Goal: Information Seeking & Learning: Learn about a topic

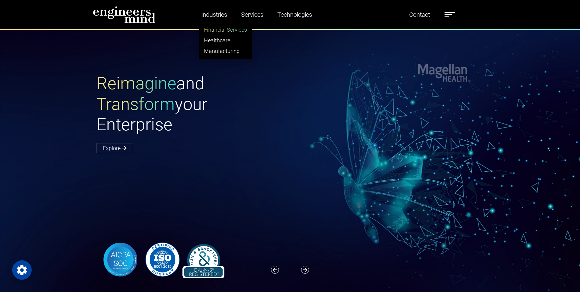
click at [223, 30] on link "Financial Services" at bounding box center [225, 29] width 53 height 11
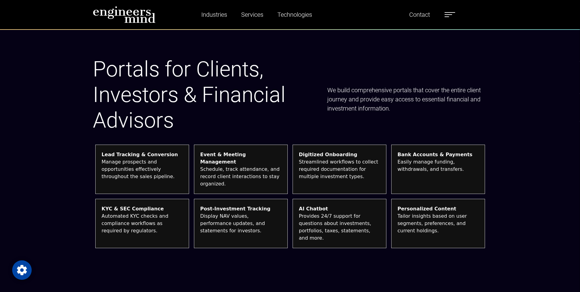
scroll to position [637, 0]
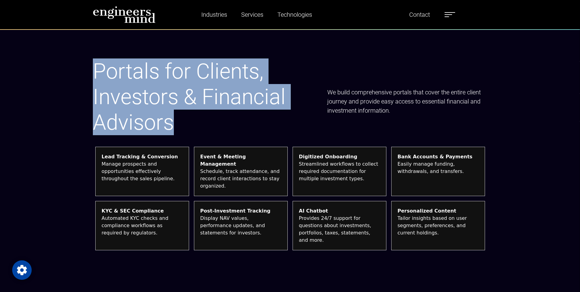
drag, startPoint x: 173, startPoint y: 132, endPoint x: 133, endPoint y: 103, distance: 49.4
click at [92, 81] on div "Portals for Clients, Investors & Financial Advisors" at bounding box center [206, 101] width 234 height 86
click at [181, 125] on h1 "Portals for Clients, Investors & Financial Advisors" at bounding box center [206, 96] width 227 height 77
click at [178, 131] on h1 "Portals for Clients, Investors & Financial Advisors" at bounding box center [206, 96] width 227 height 77
drag, startPoint x: 173, startPoint y: 133, endPoint x: 89, endPoint y: 79, distance: 100.1
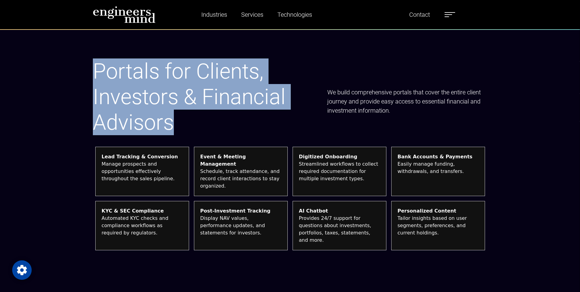
click at [88, 80] on div "Portals for Clients, Investors & Financial Advisors We build comprehensive port…" at bounding box center [290, 156] width 580 height 292
click at [184, 125] on h1 "Portals for Clients, Investors & Financial Advisors" at bounding box center [206, 96] width 227 height 77
drag, startPoint x: 178, startPoint y: 131, endPoint x: 97, endPoint y: 79, distance: 96.4
click at [95, 78] on h1 "Portals for Clients, Investors & Financial Advisors" at bounding box center [206, 96] width 227 height 77
click at [203, 134] on h1 "Portals for Clients, Investors & Financial Advisors" at bounding box center [206, 96] width 227 height 77
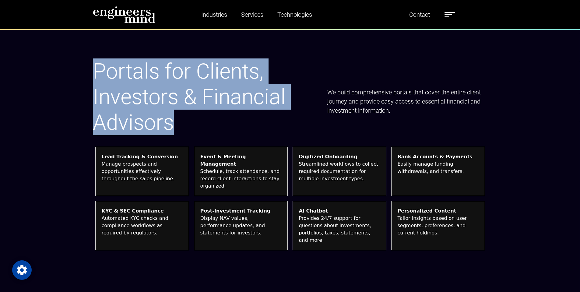
drag, startPoint x: 180, startPoint y: 128, endPoint x: 168, endPoint y: 86, distance: 43.7
click at [98, 75] on h1 "Portals for Clients, Investors & Financial Advisors" at bounding box center [206, 96] width 227 height 77
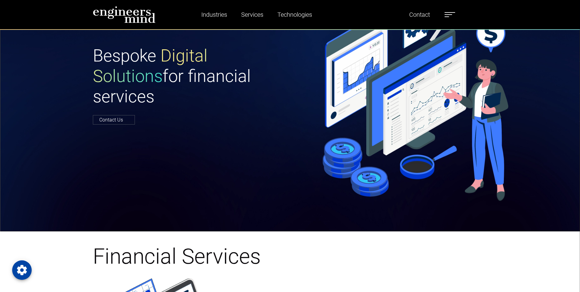
scroll to position [0, 0]
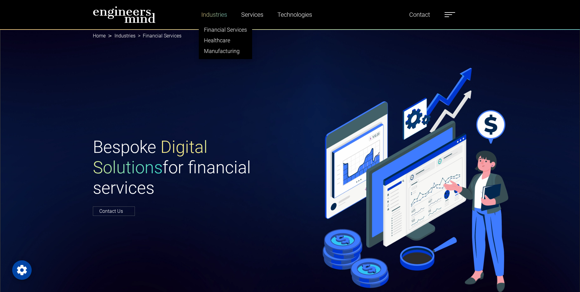
click at [219, 12] on link "Industries" at bounding box center [214, 15] width 31 height 14
click at [222, 27] on link "Financial Services" at bounding box center [225, 29] width 53 height 11
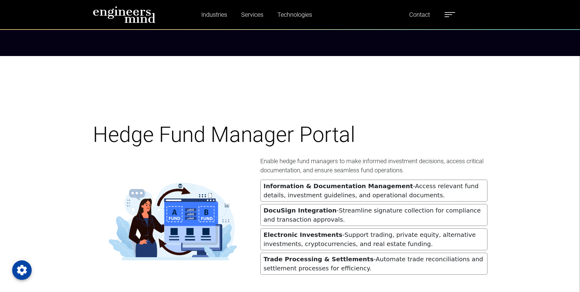
scroll to position [913, 0]
